Goal: Information Seeking & Learning: Understand process/instructions

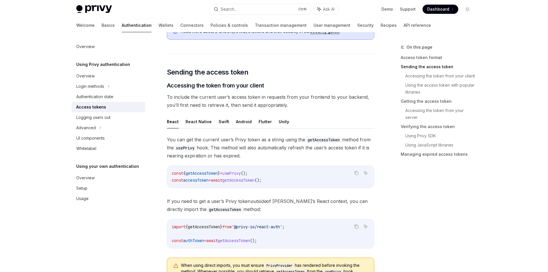
scroll to position [230, 0]
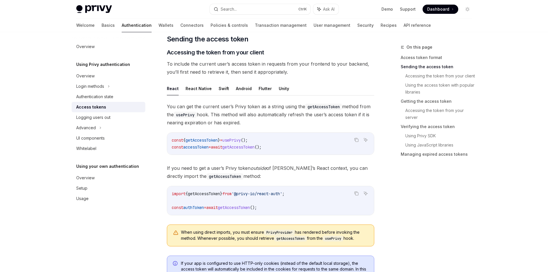
click at [194, 150] on div "const { getAccessToken } = usePrivy (); const accessToken = await getAccessToke…" at bounding box center [270, 144] width 207 height 22
click at [196, 147] on span "accessToken" at bounding box center [195, 146] width 25 height 5
click at [209, 141] on span "getAccessToken" at bounding box center [201, 139] width 32 height 5
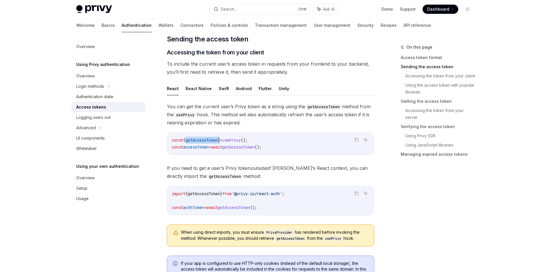
copy span "getAccessToken"
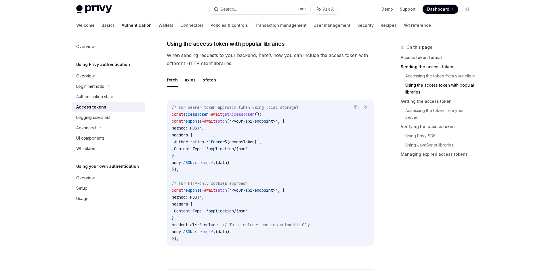
scroll to position [489, 0]
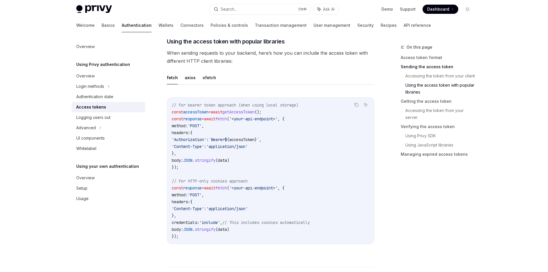
click at [200, 113] on span "accessToken" at bounding box center [195, 111] width 25 height 5
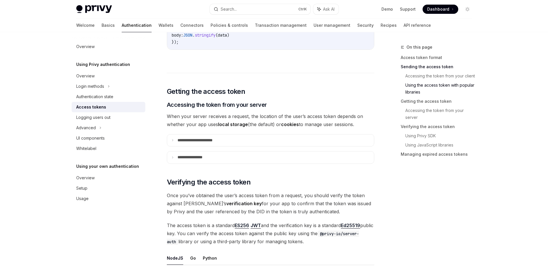
scroll to position [690, 0]
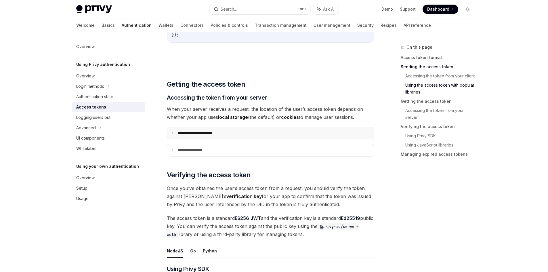
click at [183, 132] on p "**********" at bounding box center [201, 133] width 48 height 5
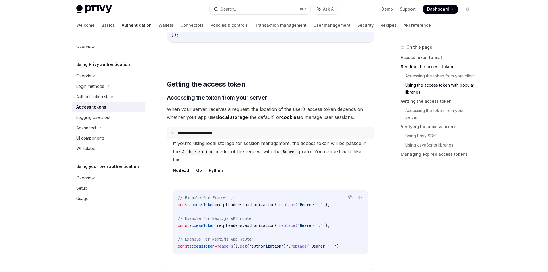
click at [177, 130] on summary "**********" at bounding box center [270, 133] width 207 height 12
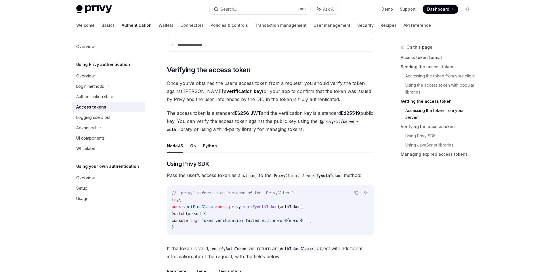
scroll to position [805, 0]
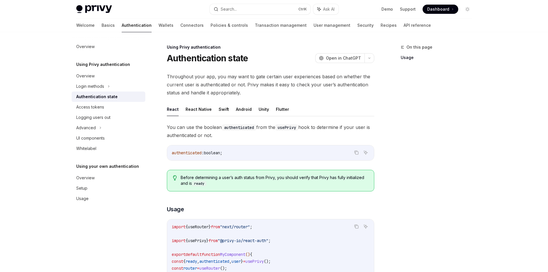
click at [433, 7] on span "Dashboard" at bounding box center [438, 9] width 22 height 6
click at [96, 104] on div "Access tokens" at bounding box center [90, 107] width 28 height 7
type textarea "*"
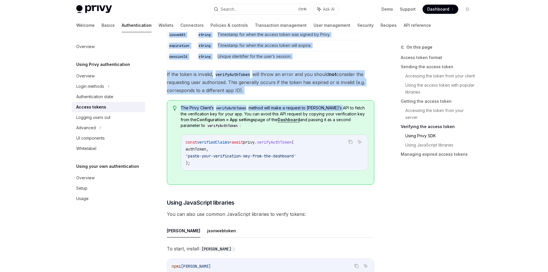
scroll to position [1064, 0]
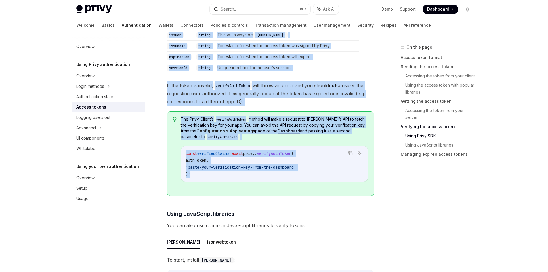
drag, startPoint x: 167, startPoint y: 95, endPoint x: 347, endPoint y: 179, distance: 198.3
click at [347, 179] on div "​ Using Privy SDK Pass the user’s access token as a string to the PrivyClient ’…" at bounding box center [270, 187] width 207 height 593
copy div "Using Privy SDK Pass the user’s access token as a string to the PrivyClient ’s …"
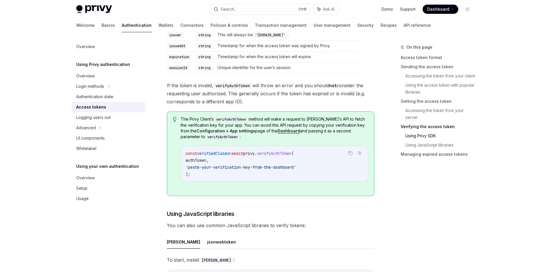
drag, startPoint x: 423, startPoint y: 210, endPoint x: 420, endPoint y: 210, distance: 3.2
click at [422, 210] on div "On this page Access token format Sending the access token Accessing the token f…" at bounding box center [432, 158] width 87 height 228
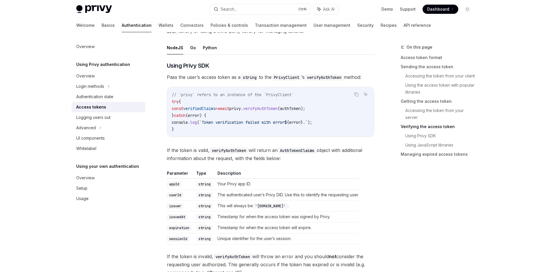
scroll to position [891, 0]
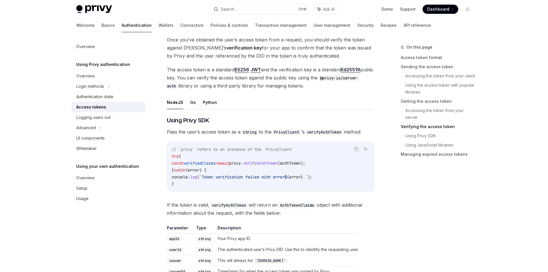
scroll to position [903, 0]
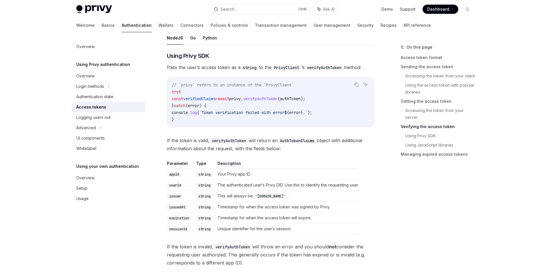
type textarea "*"
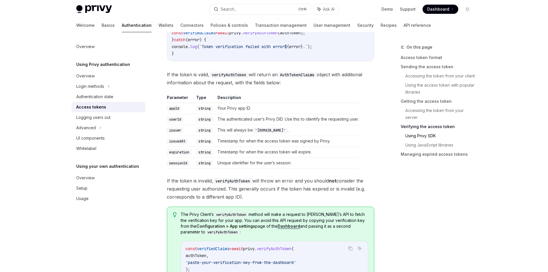
scroll to position [1018, 0]
